Goal: Task Accomplishment & Management: Complete application form

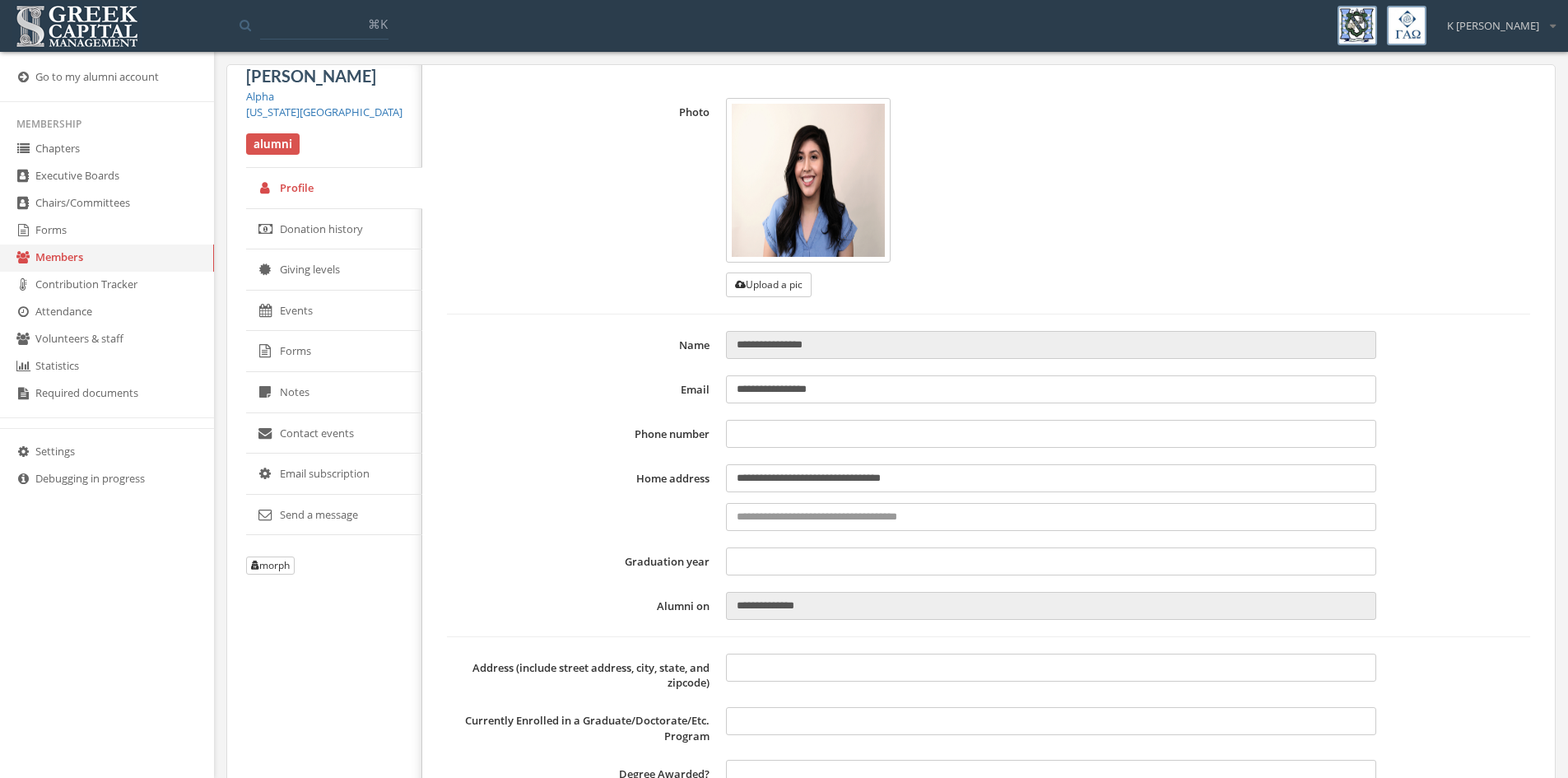
type input "**********"
click at [76, 244] on link "Forms" at bounding box center [107, 231] width 214 height 27
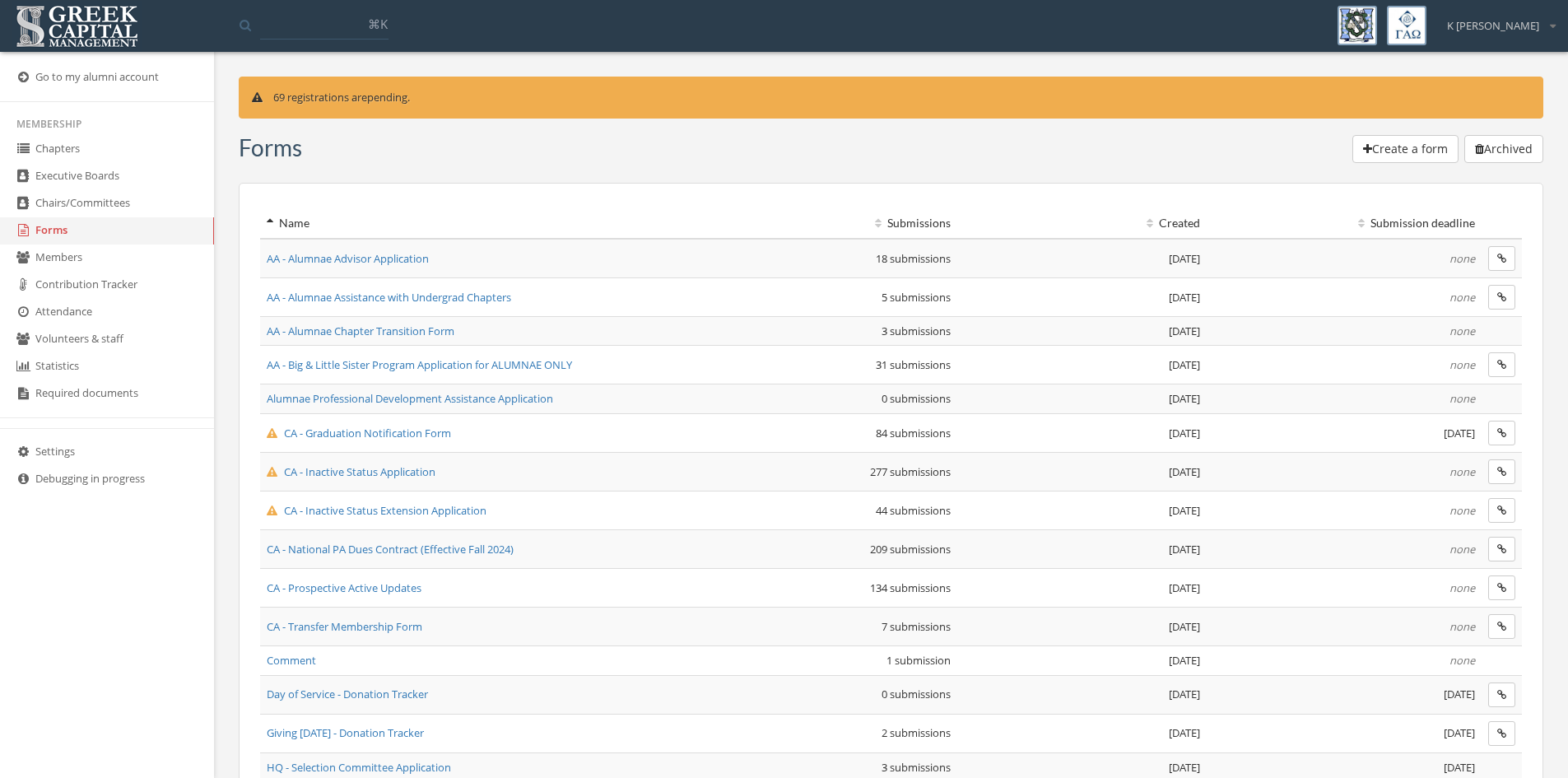
click at [417, 474] on span "CA - Inactive Status Application" at bounding box center [351, 471] width 169 height 15
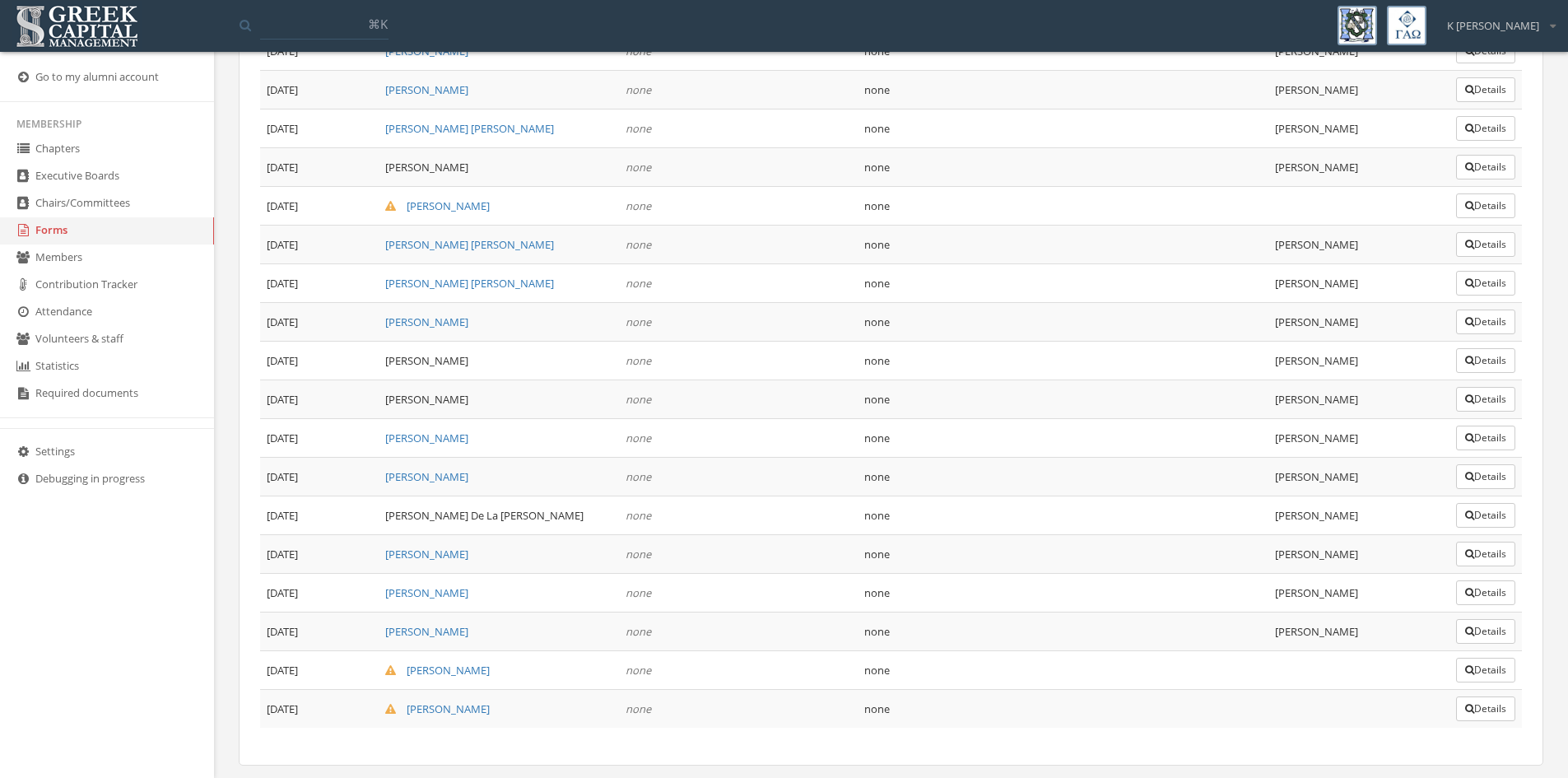
scroll to position [10725, 0]
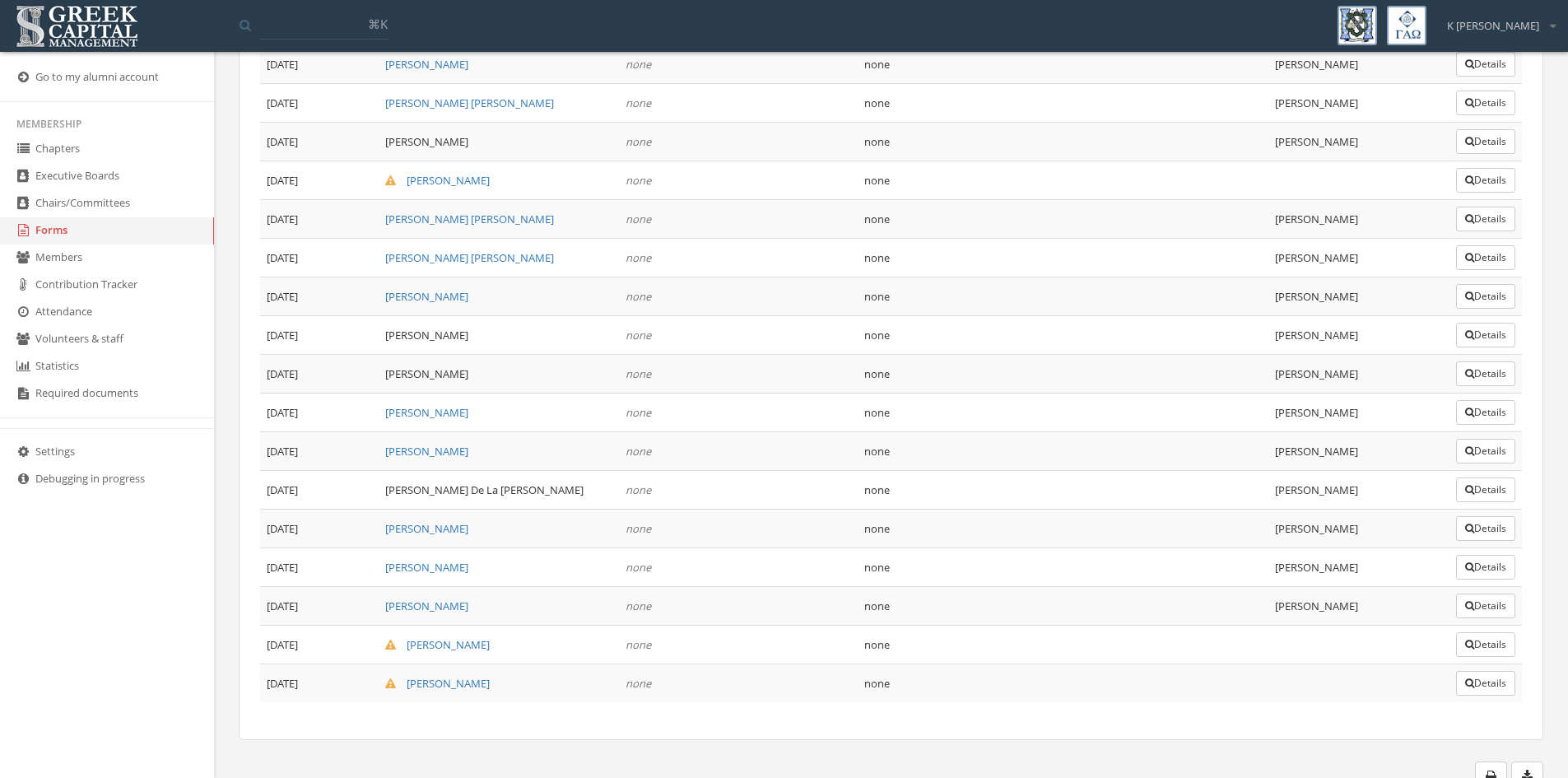
click at [1495, 632] on button "Details" at bounding box center [1486, 645] width 59 height 25
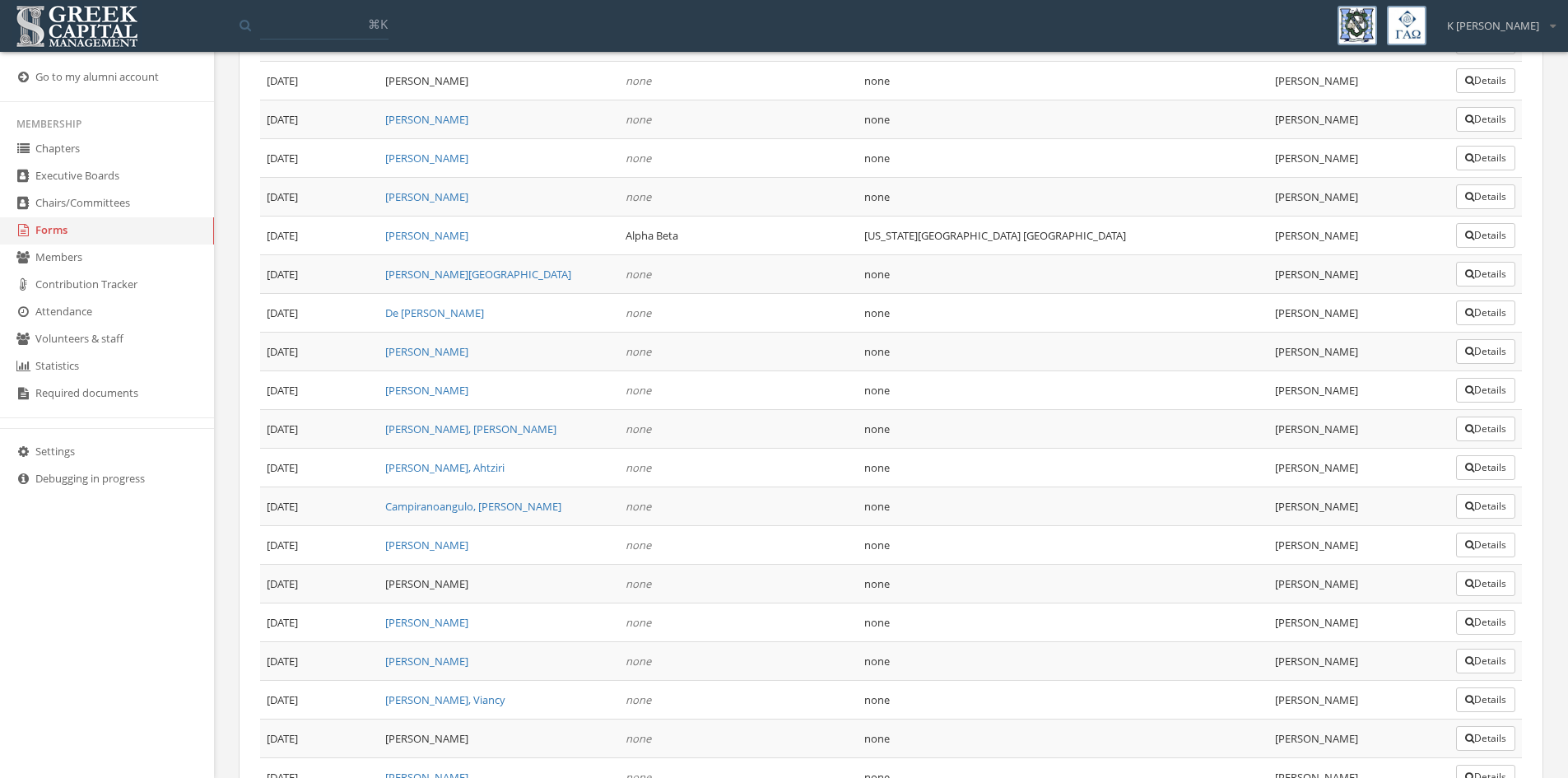
scroll to position [10725, 0]
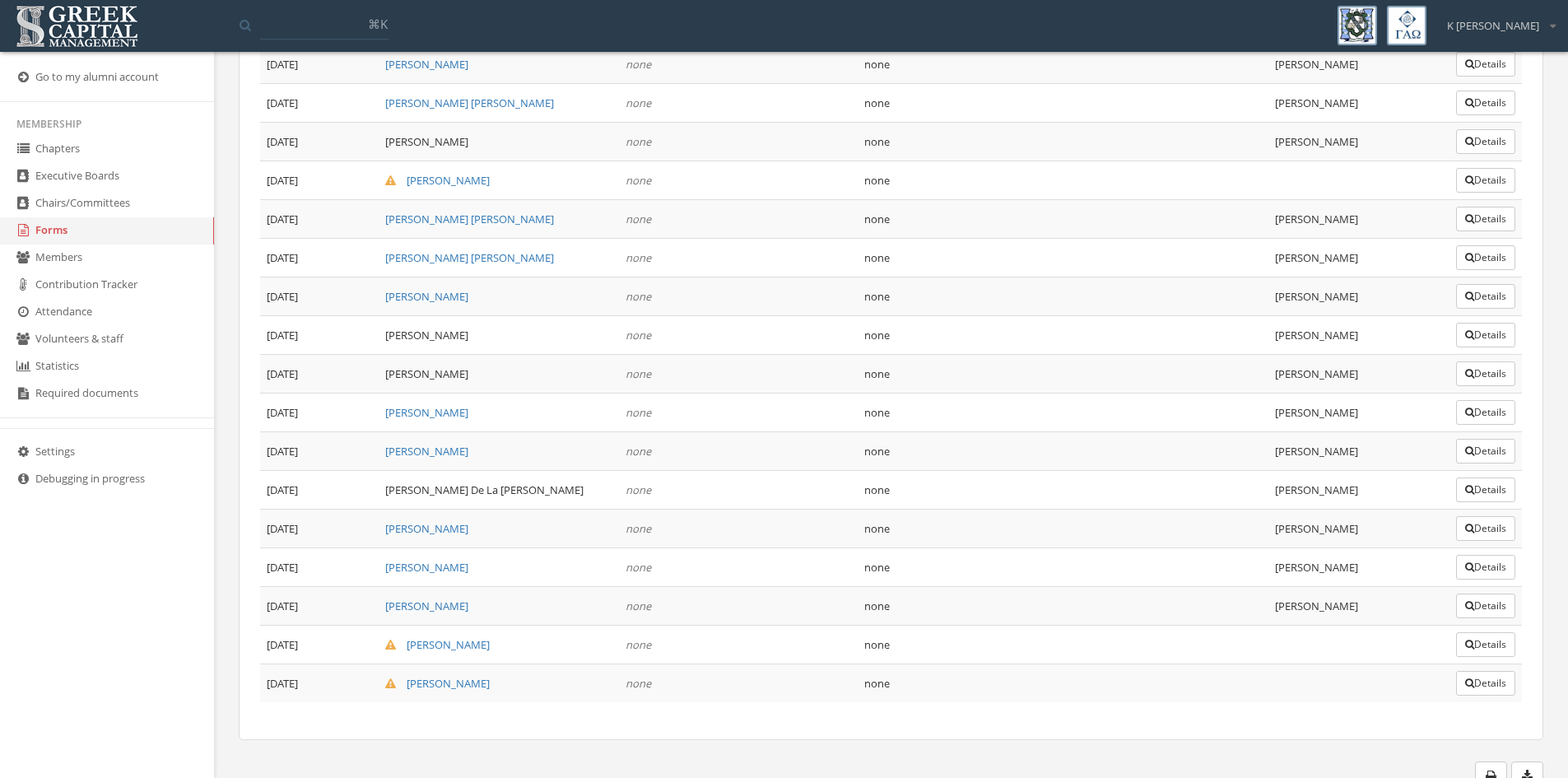
click at [1481, 671] on button "Details" at bounding box center [1486, 683] width 59 height 25
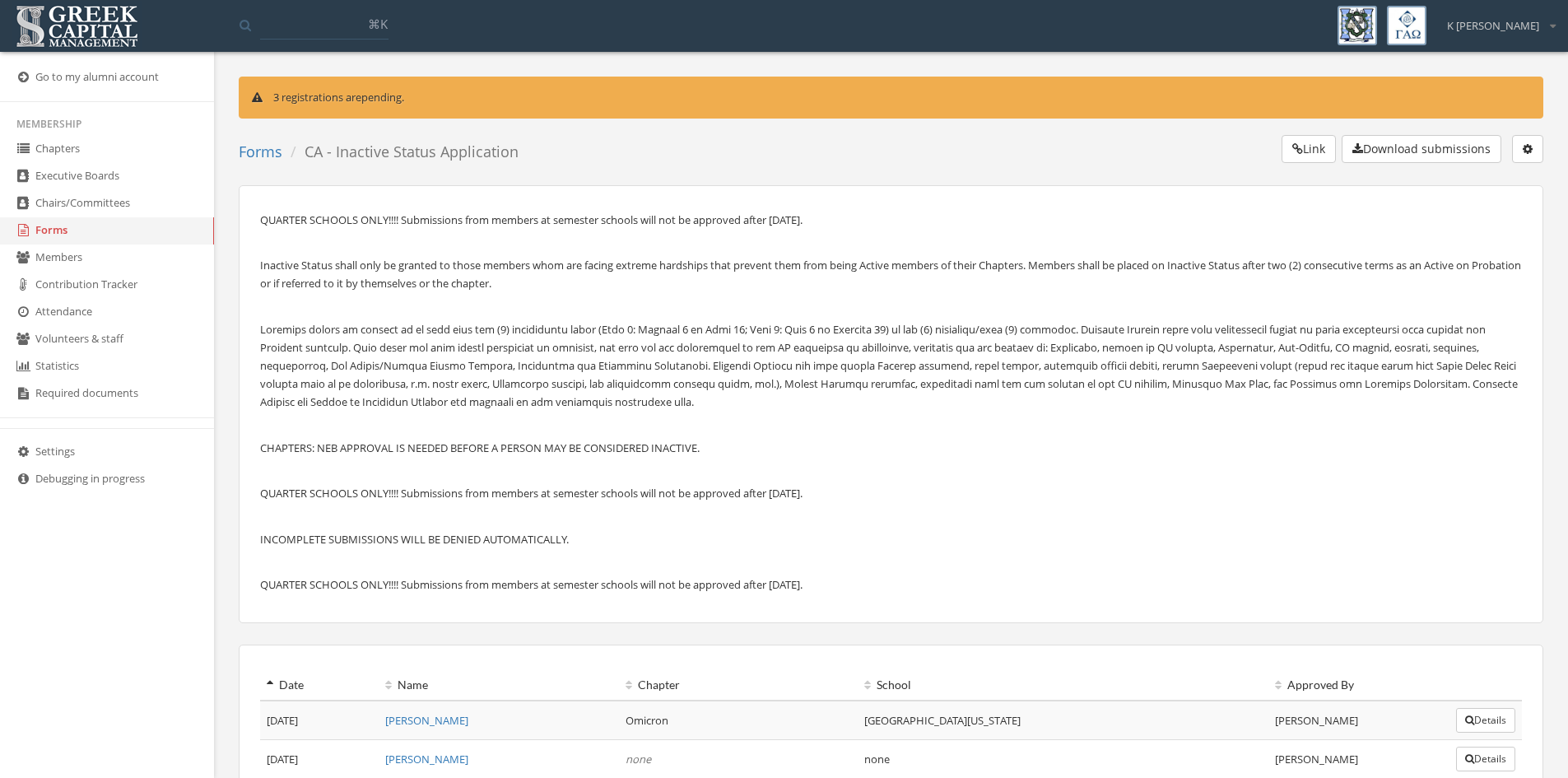
click at [56, 228] on link "Forms" at bounding box center [107, 231] width 214 height 27
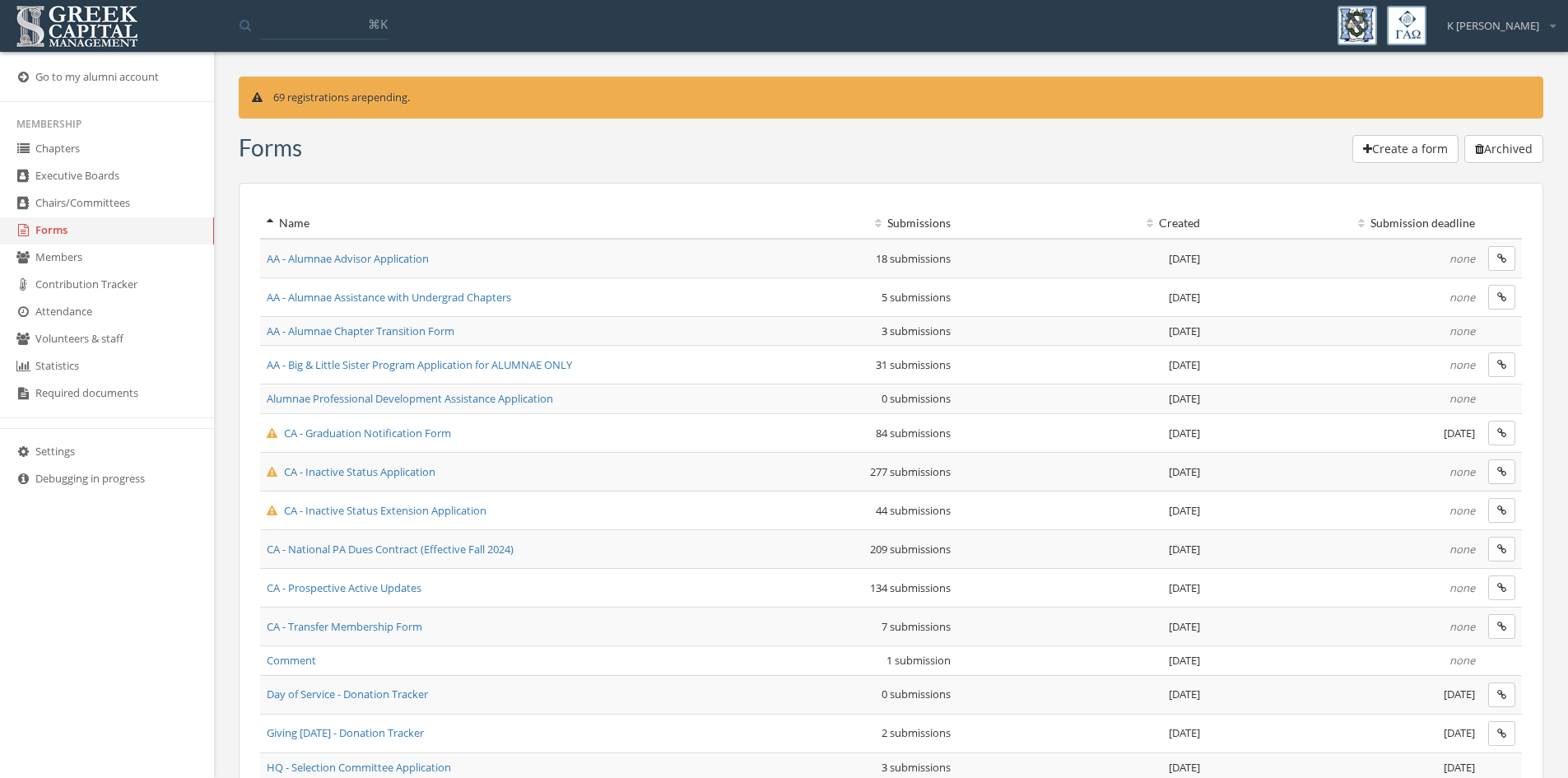
click at [425, 505] on span "CA - Inactive Status Extension Application" at bounding box center [377, 510] width 220 height 15
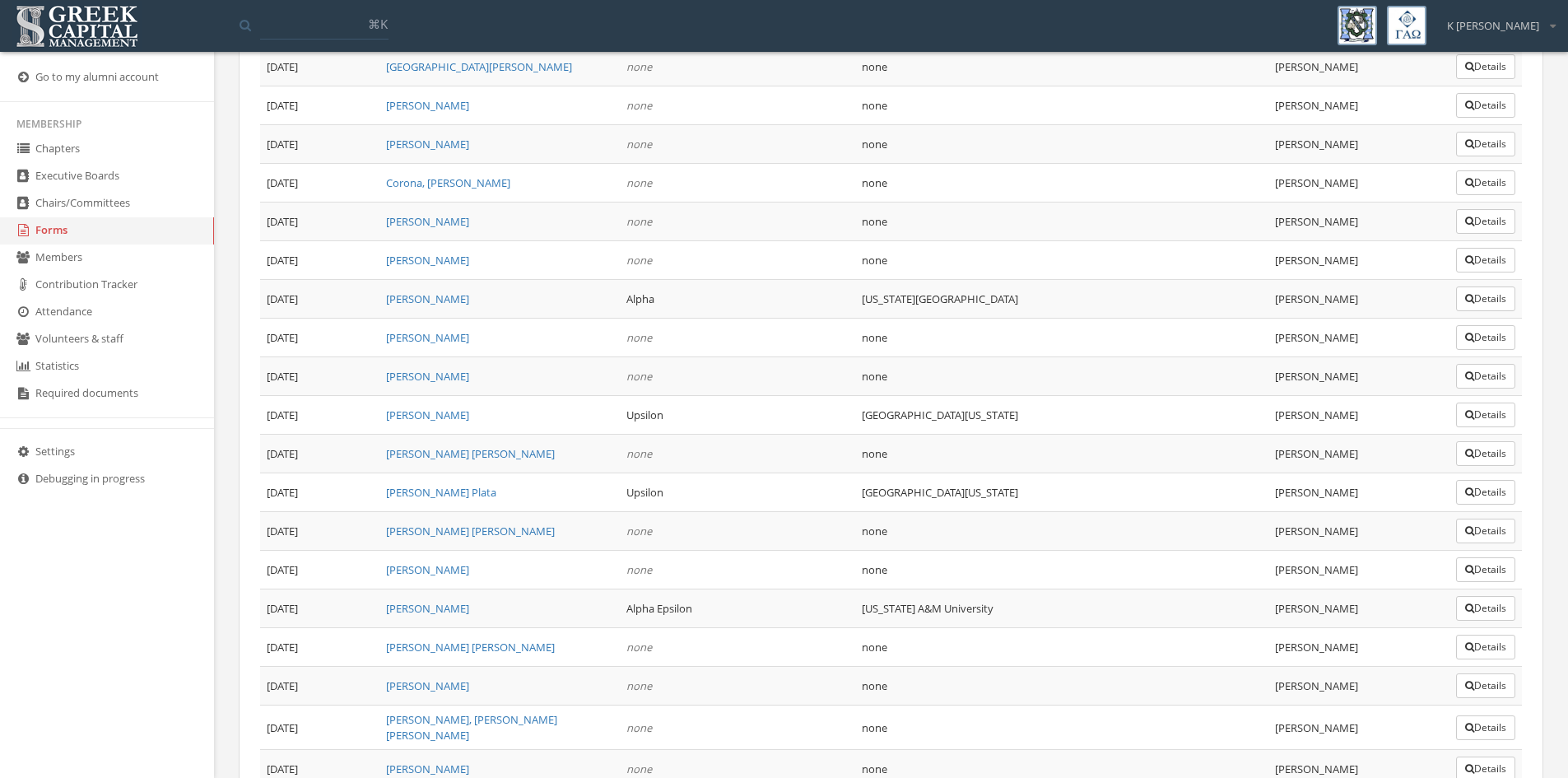
scroll to position [1436, 0]
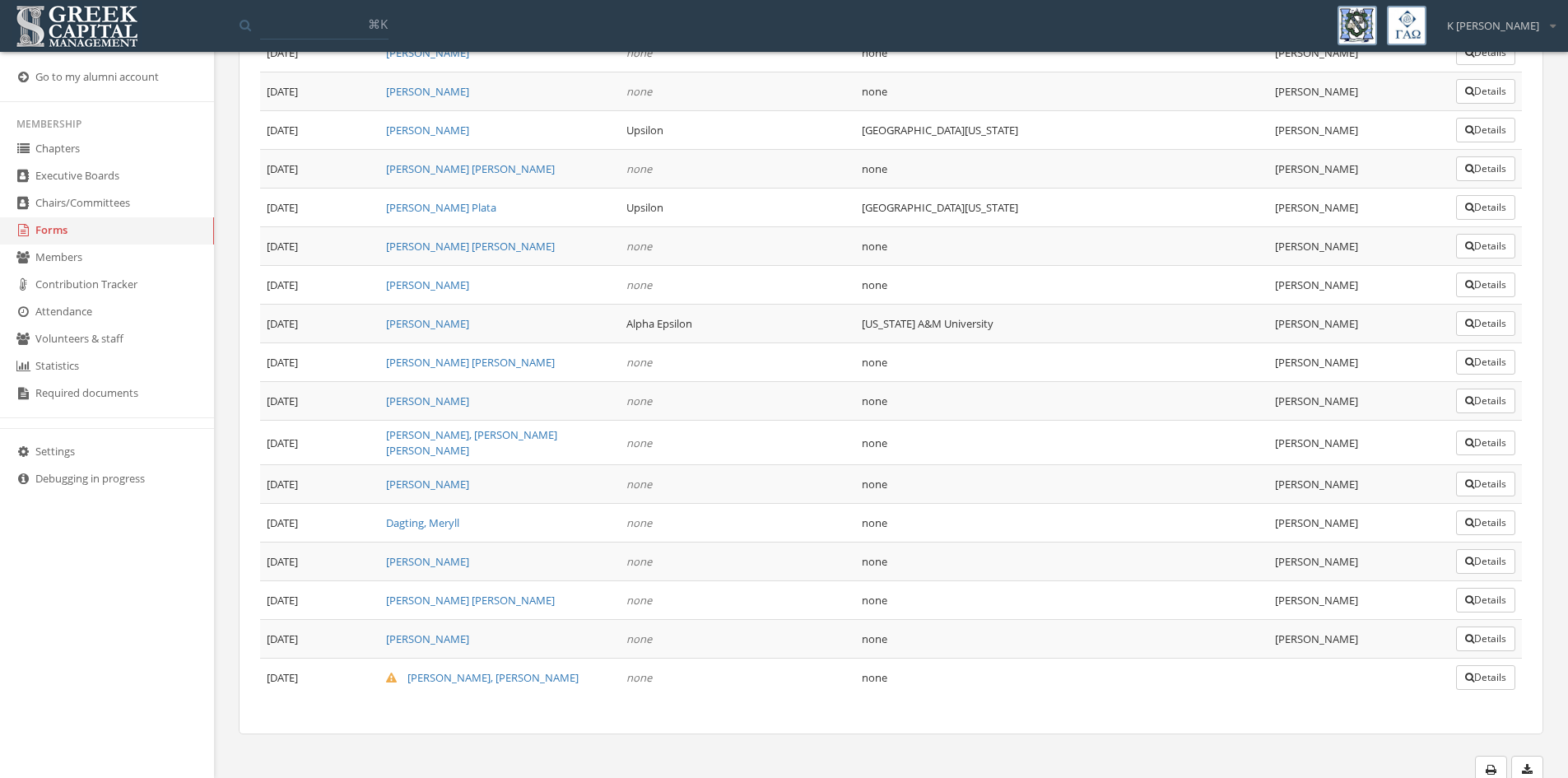
click at [1467, 673] on icon "button" at bounding box center [1470, 677] width 9 height 10
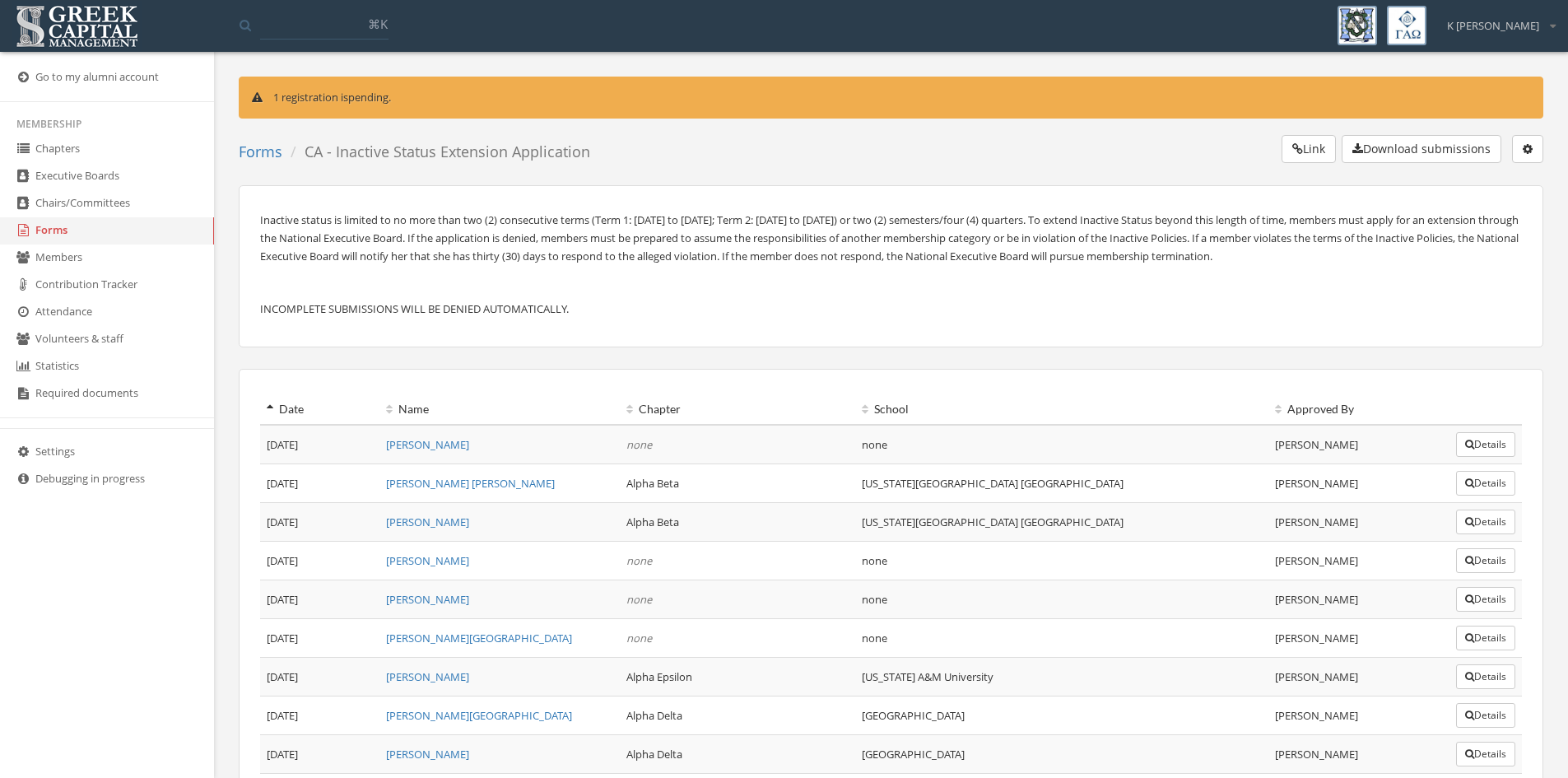
click at [47, 231] on link "Forms" at bounding box center [107, 231] width 214 height 27
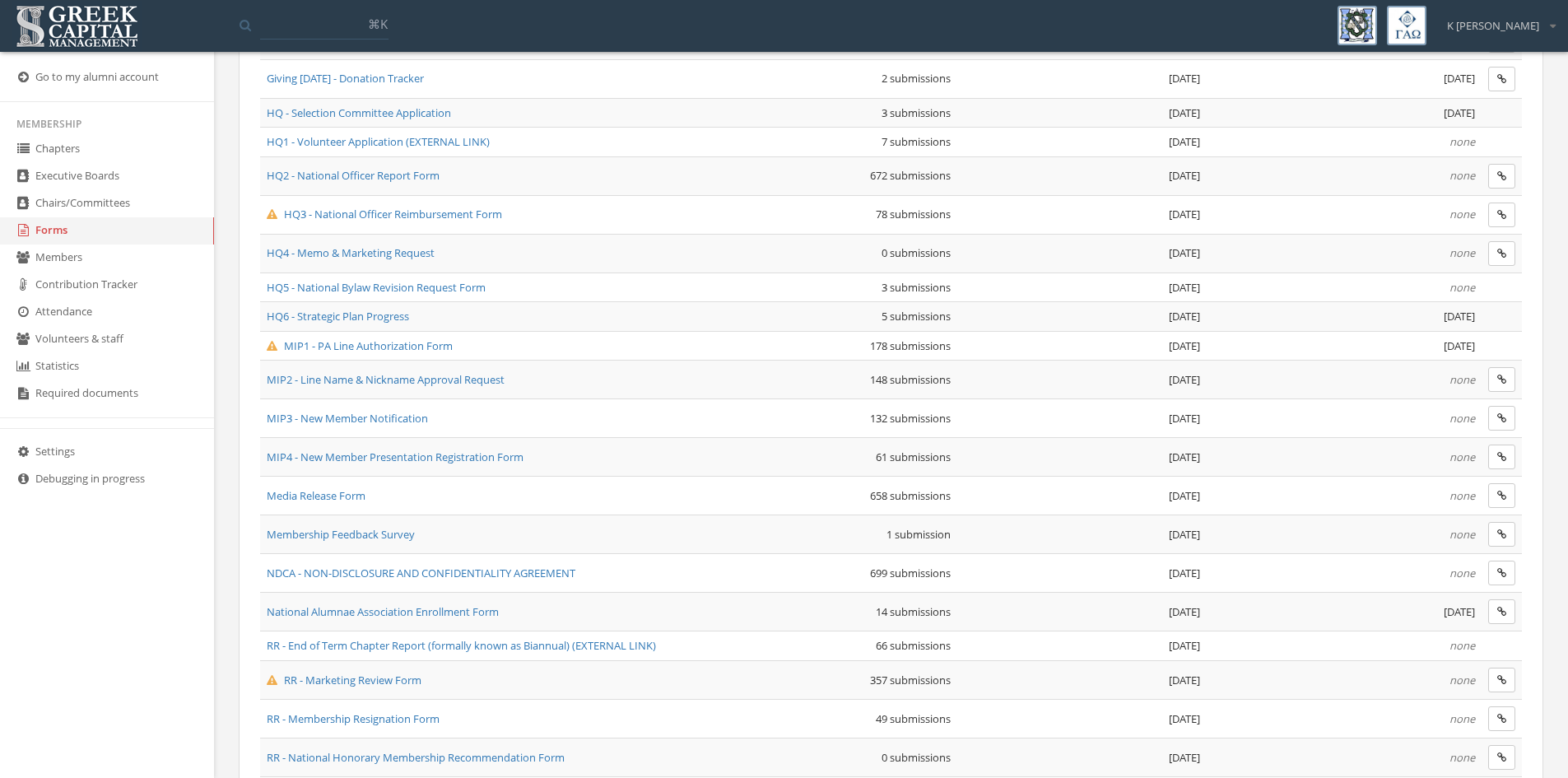
scroll to position [659, 0]
click at [371, 347] on span "MIP1 - PA Line Authorization Form" at bounding box center [360, 341] width 186 height 15
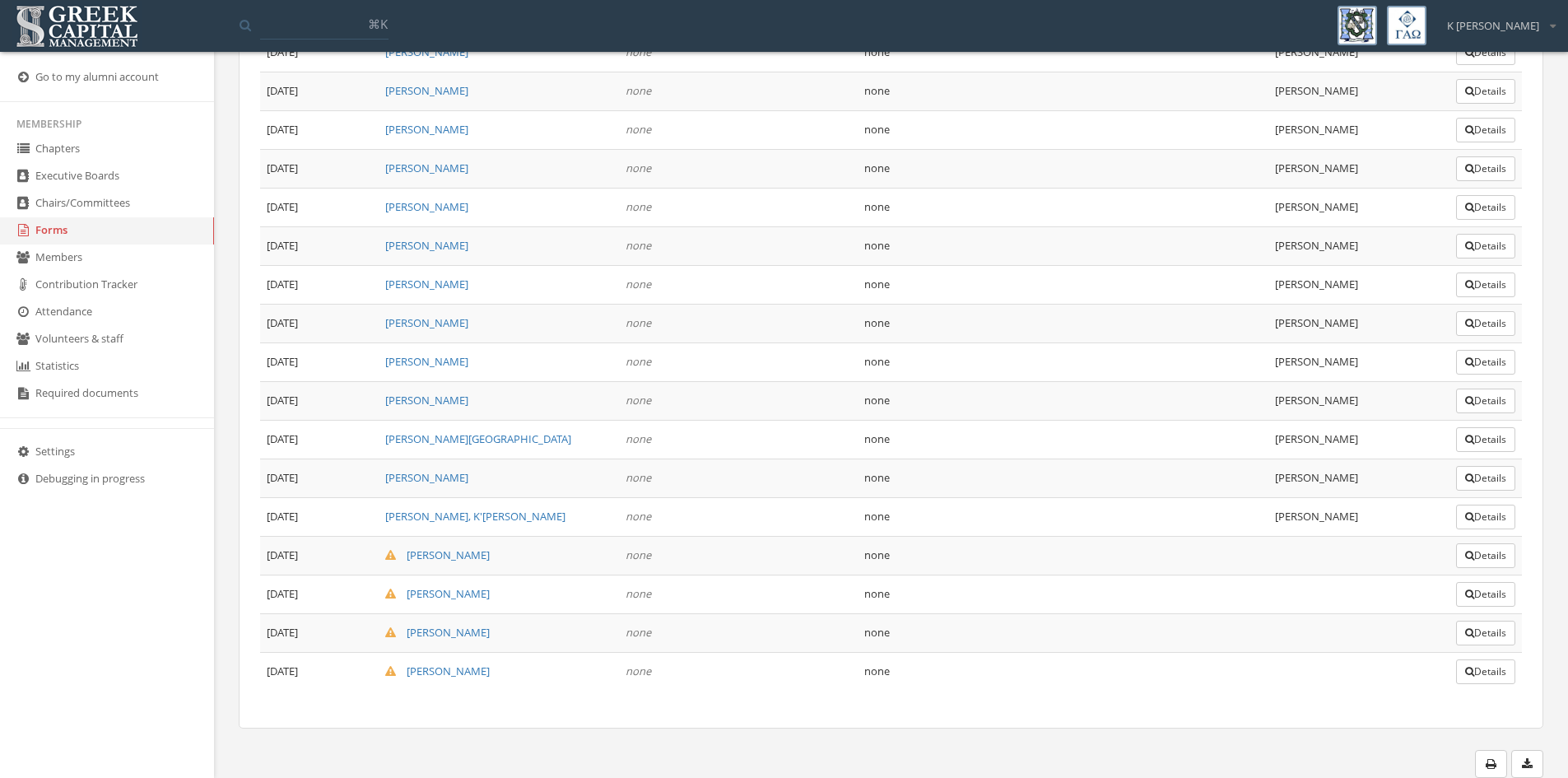
scroll to position [7023, 0]
click at [1484, 561] on button "Details" at bounding box center [1486, 555] width 59 height 25
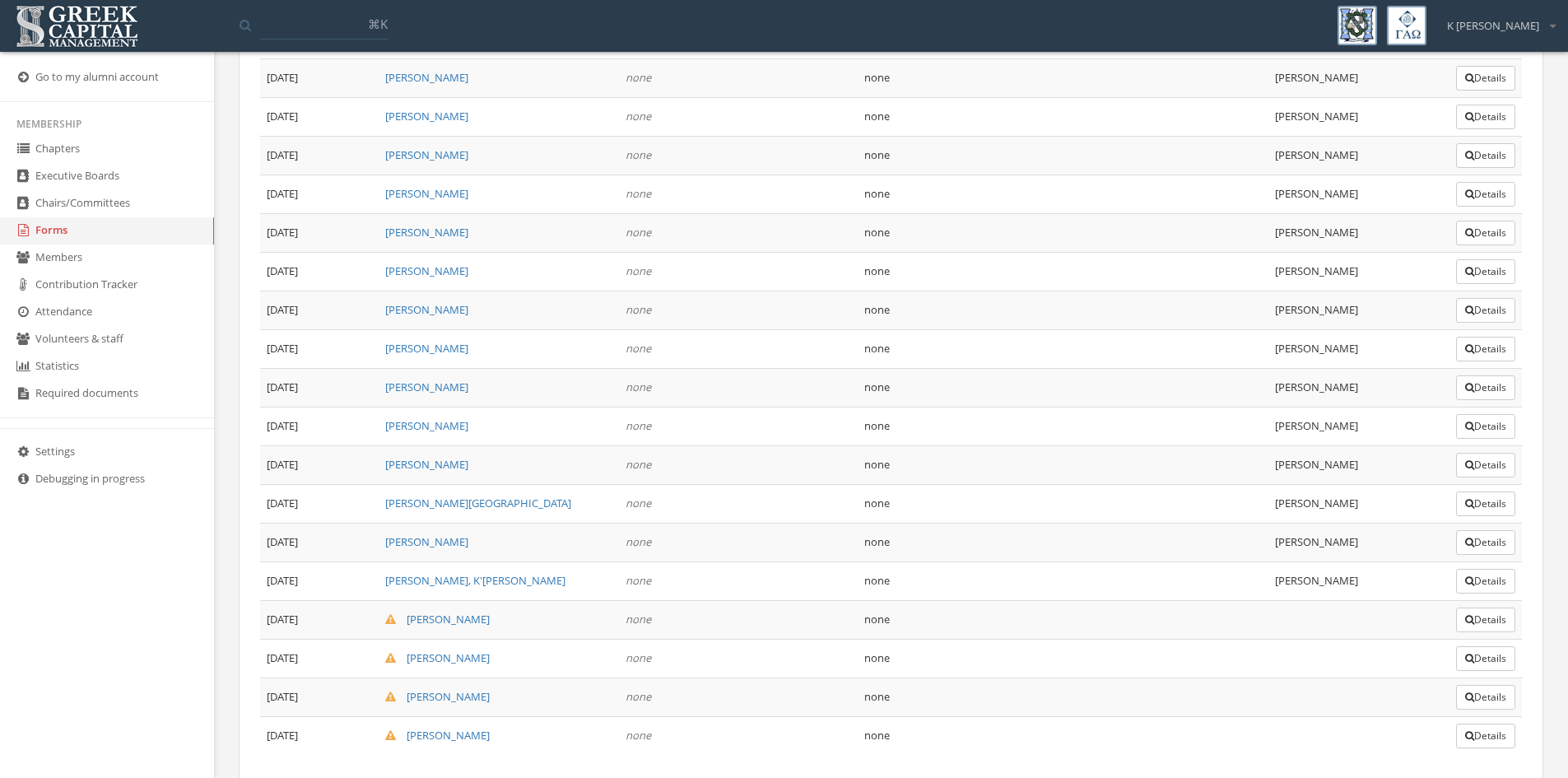
scroll to position [7023, 0]
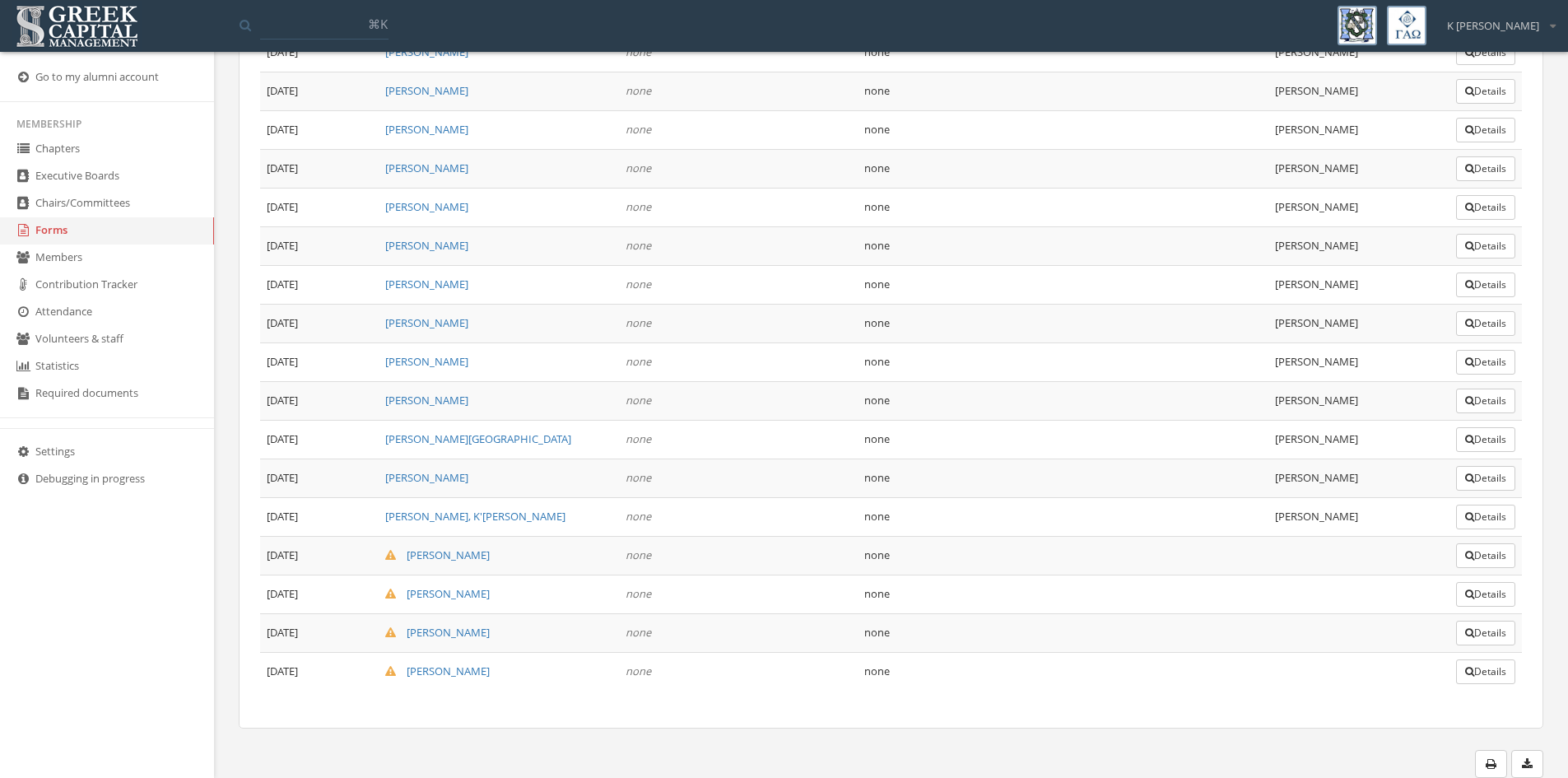
click at [1480, 673] on button "Details" at bounding box center [1486, 672] width 59 height 25
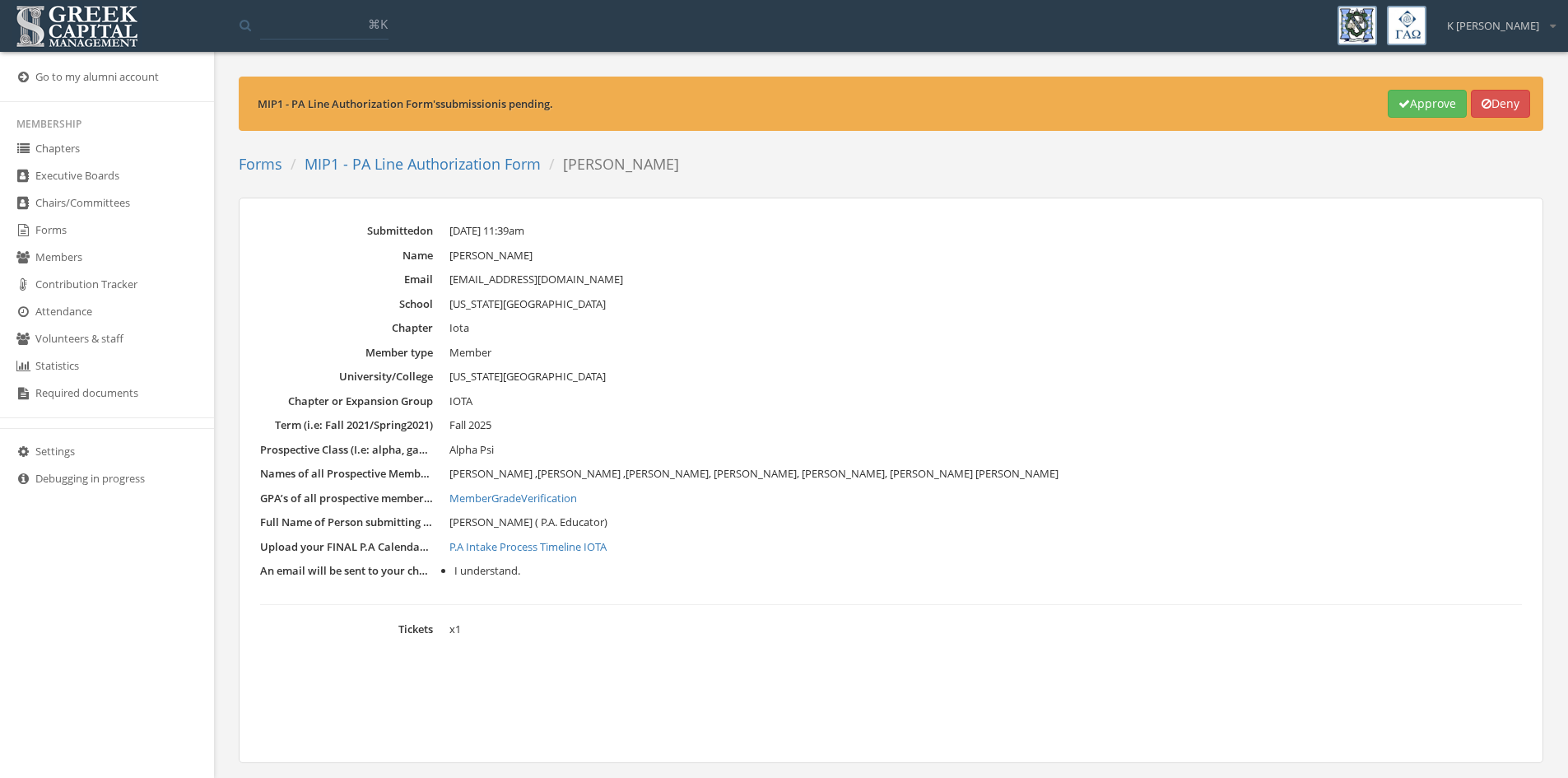
click at [78, 26] on img at bounding box center [77, 27] width 131 height 51
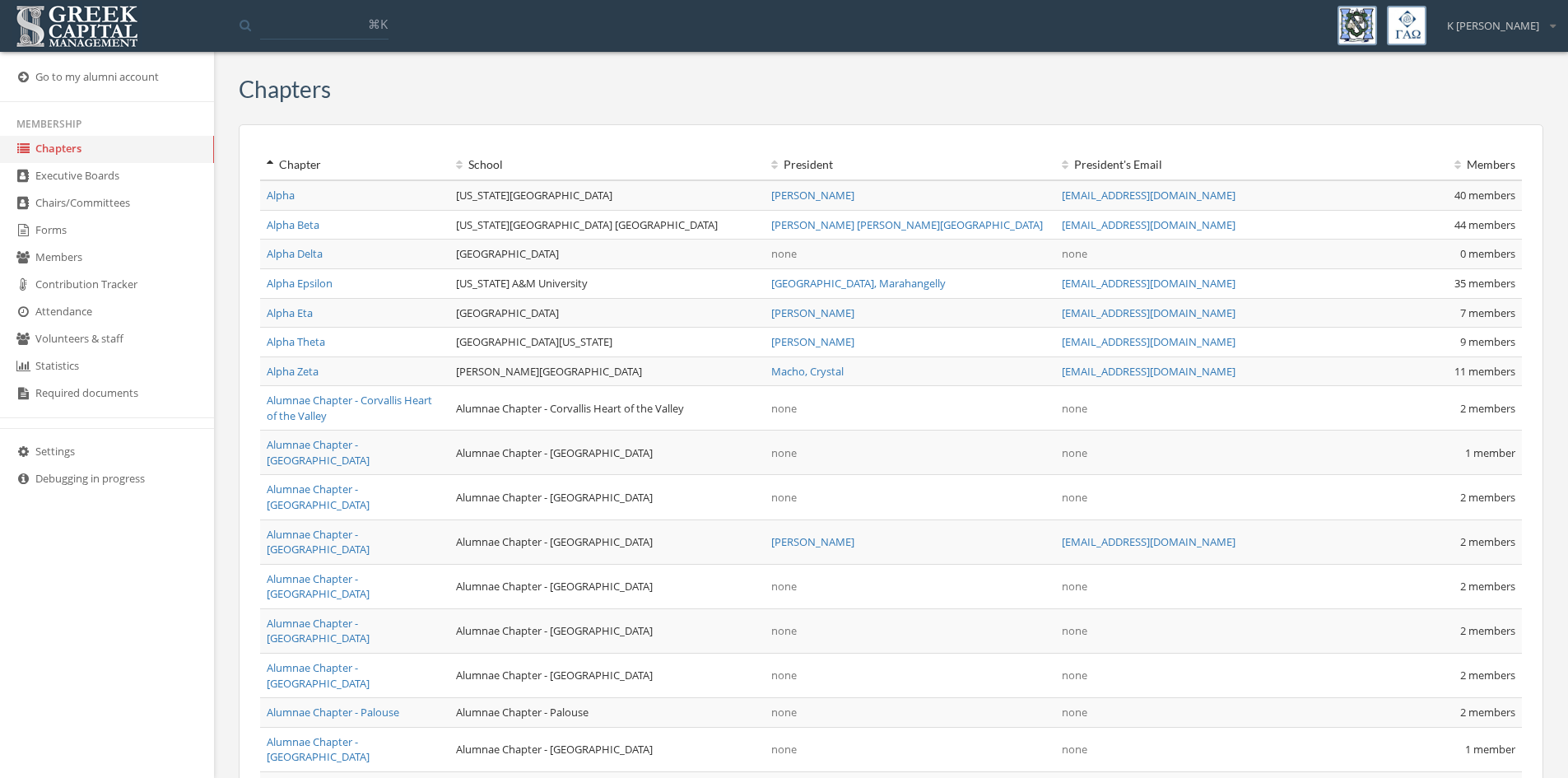
click at [71, 229] on link "Forms" at bounding box center [107, 231] width 214 height 27
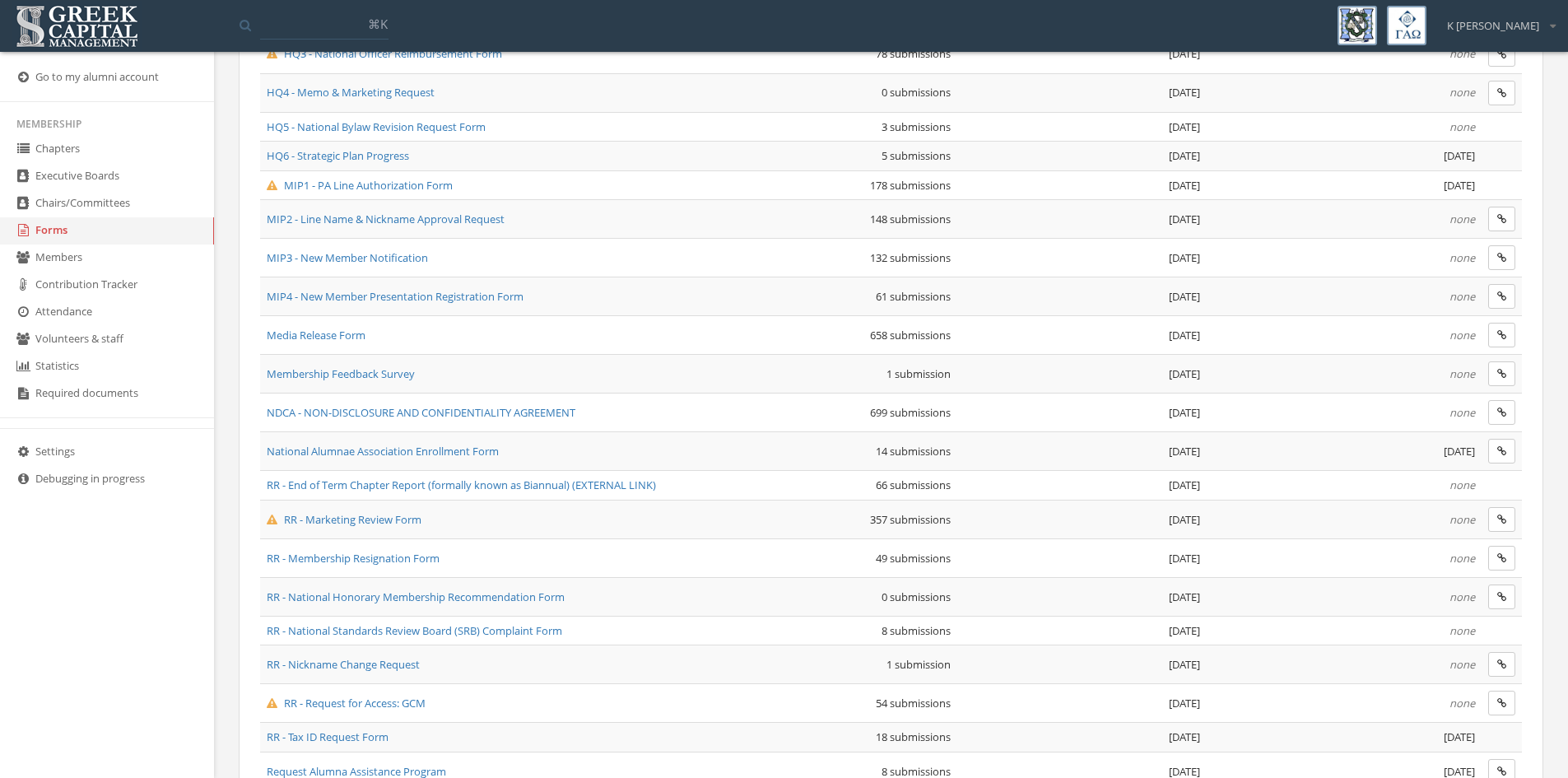
scroll to position [914, 0]
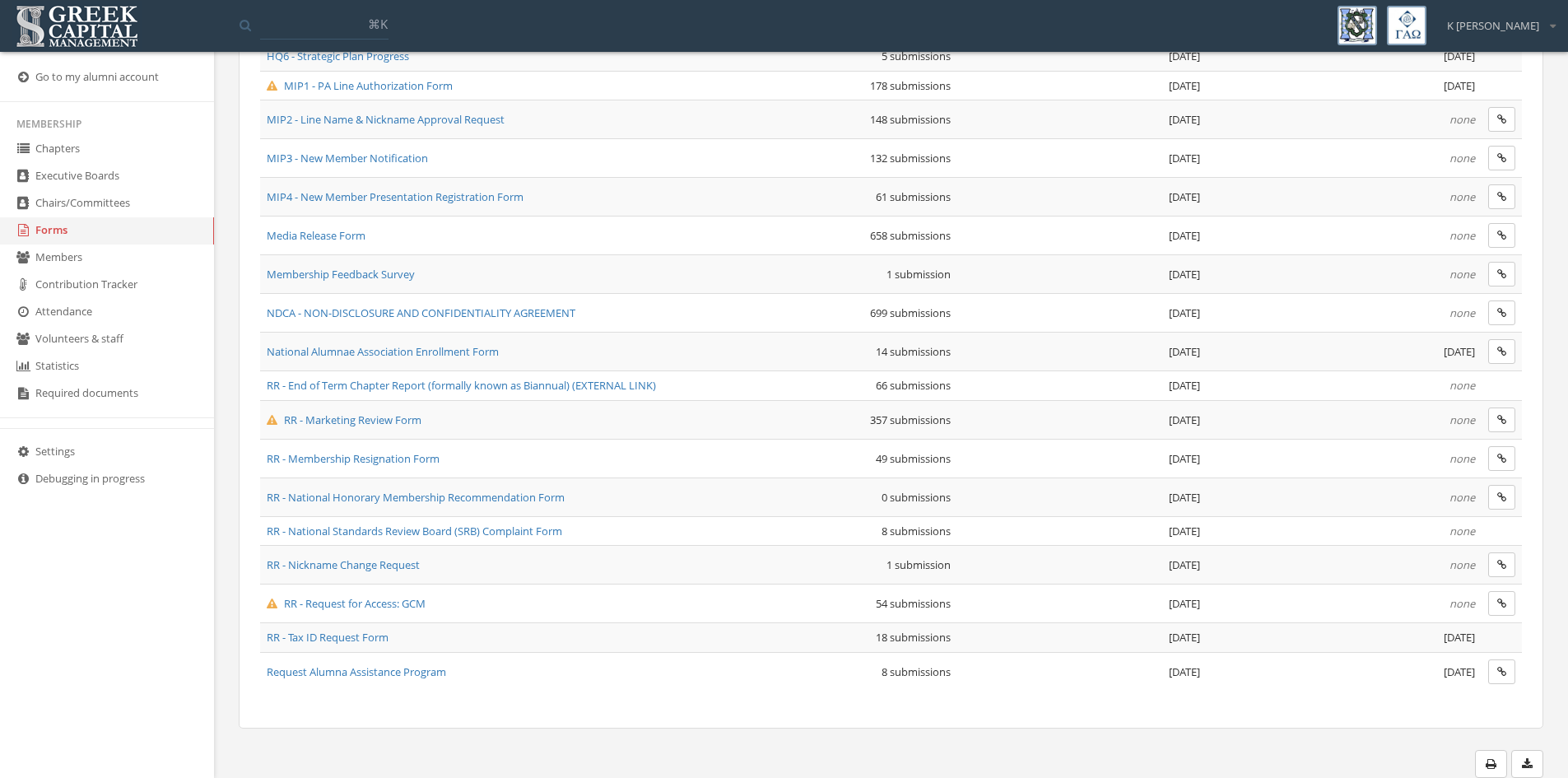
click at [394, 427] on td "RR - Marketing Review Form" at bounding box center [471, 419] width 423 height 39
click at [387, 423] on span "RR - Marketing Review Form" at bounding box center [344, 419] width 155 height 15
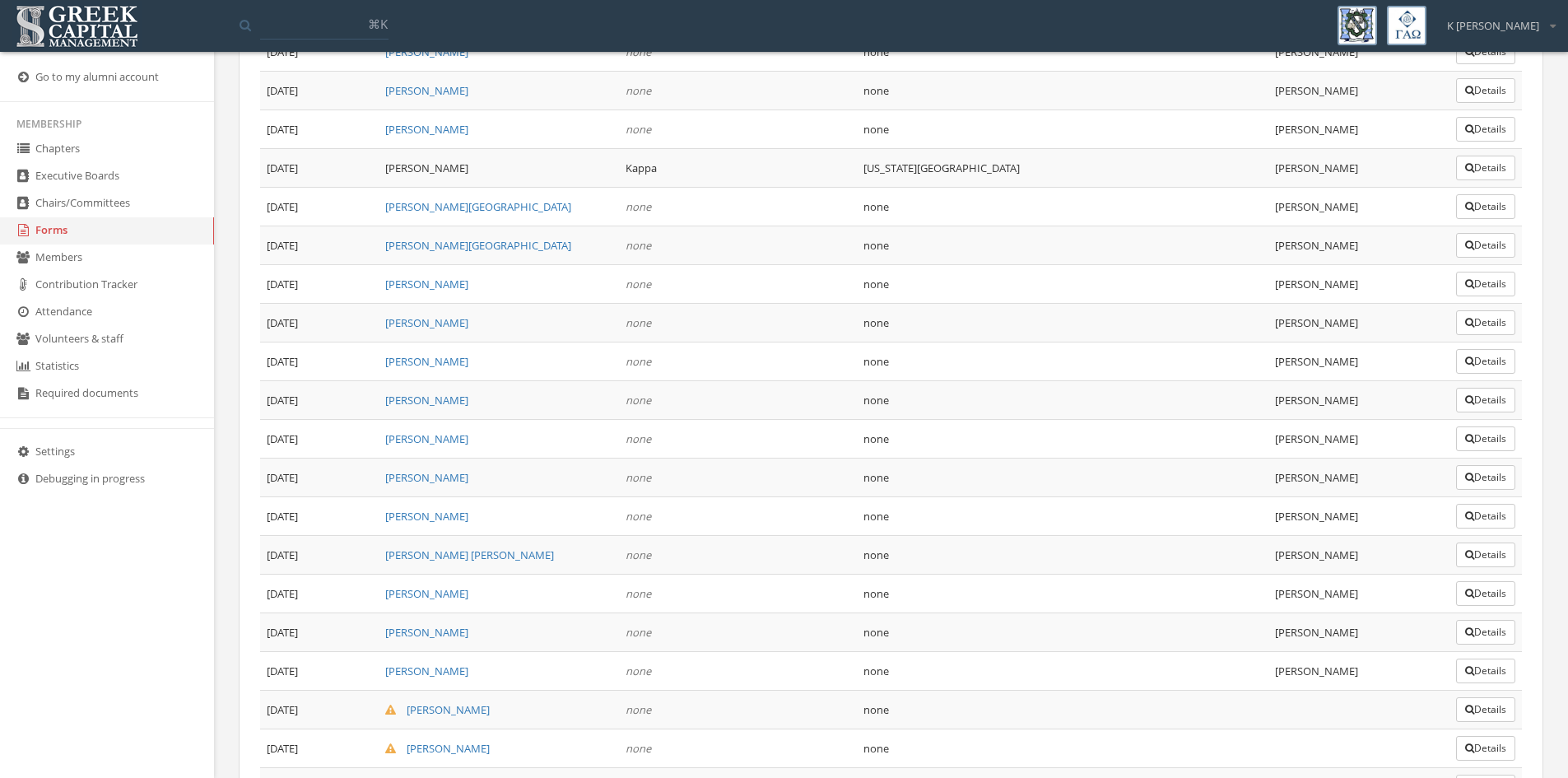
scroll to position [13682, 0]
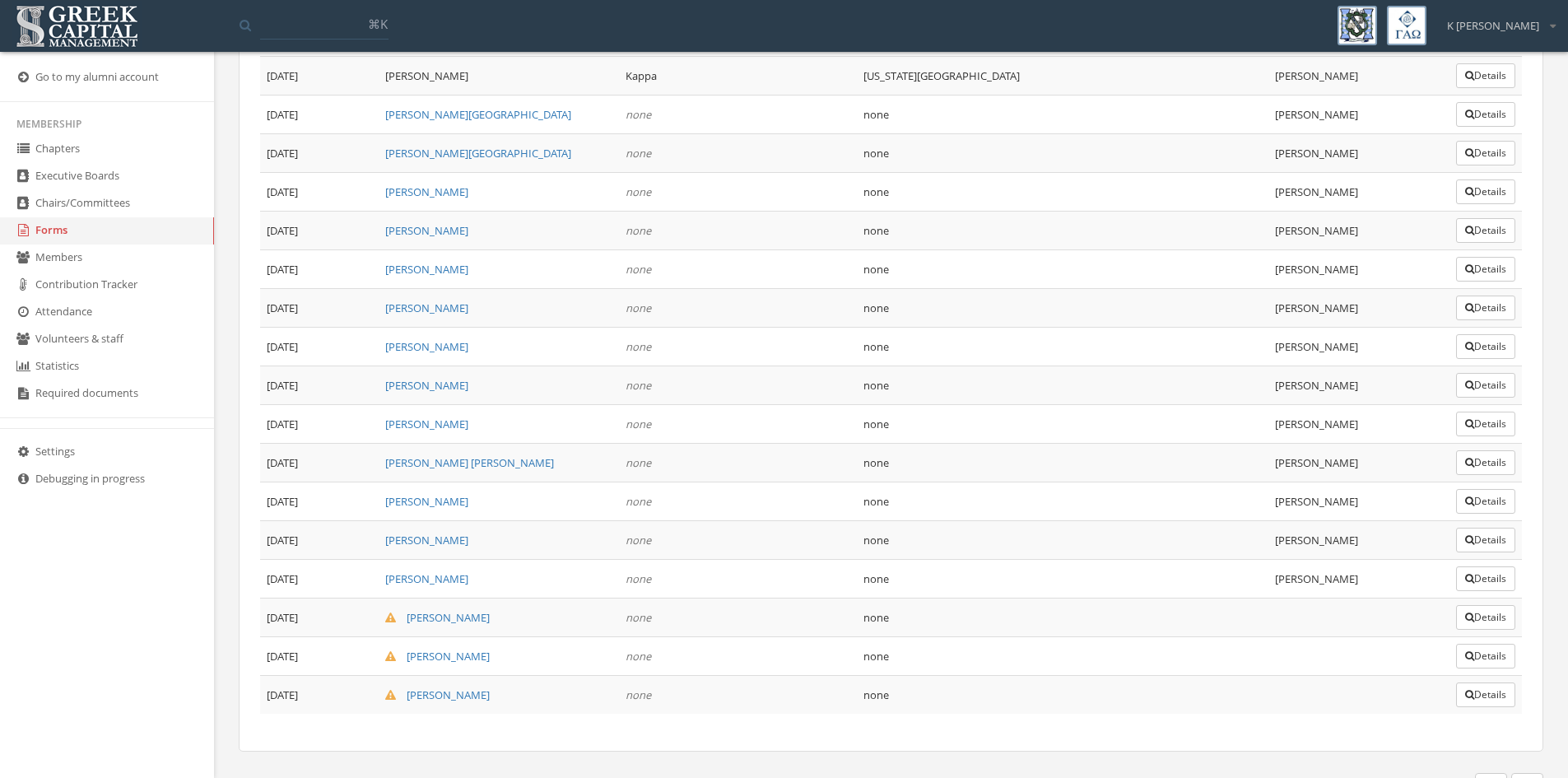
click at [1475, 683] on button "Details" at bounding box center [1486, 695] width 59 height 25
